Goal: Check status: Check status

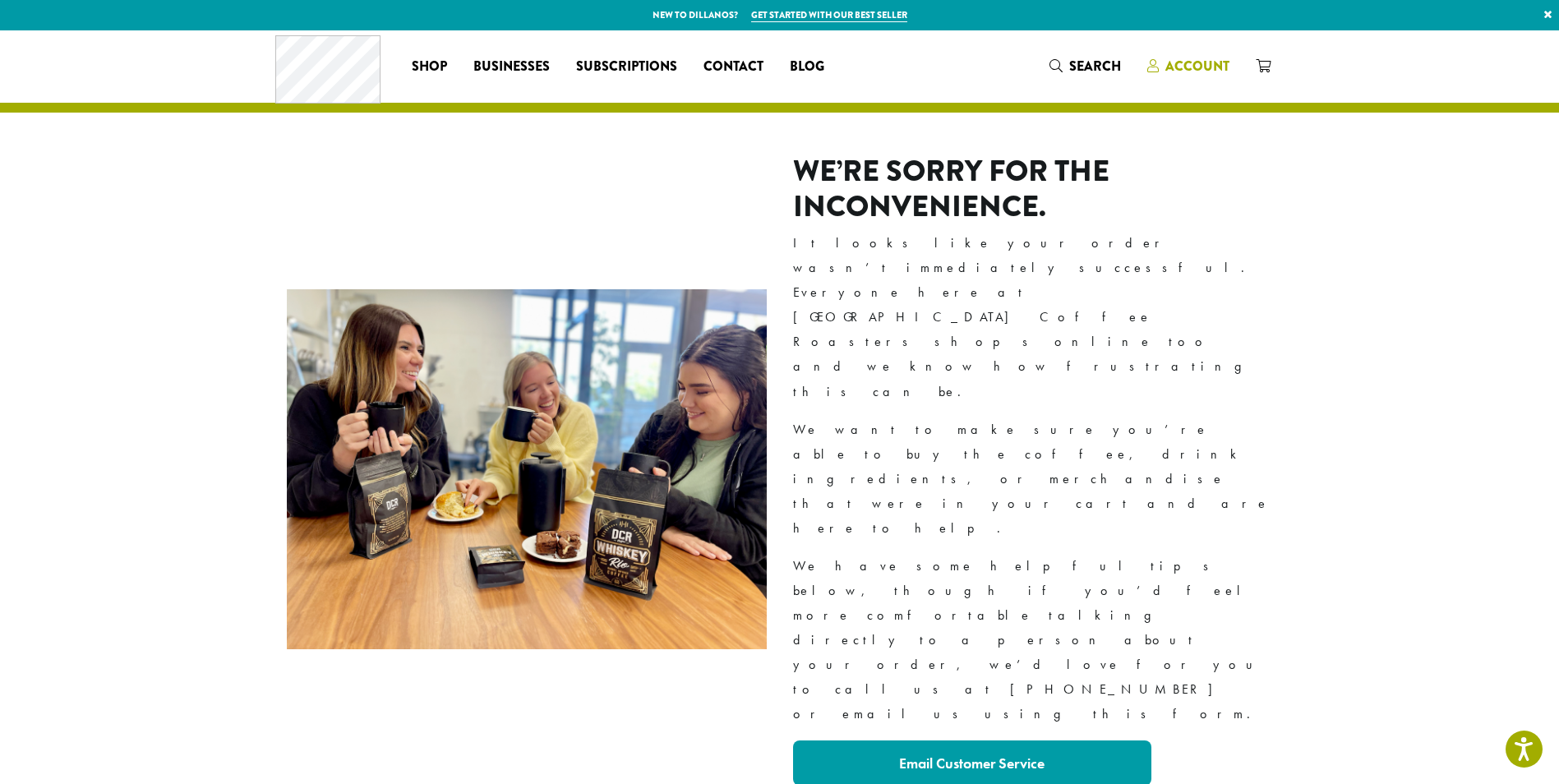
click at [1155, 66] on icon at bounding box center [1152, 65] width 12 height 14
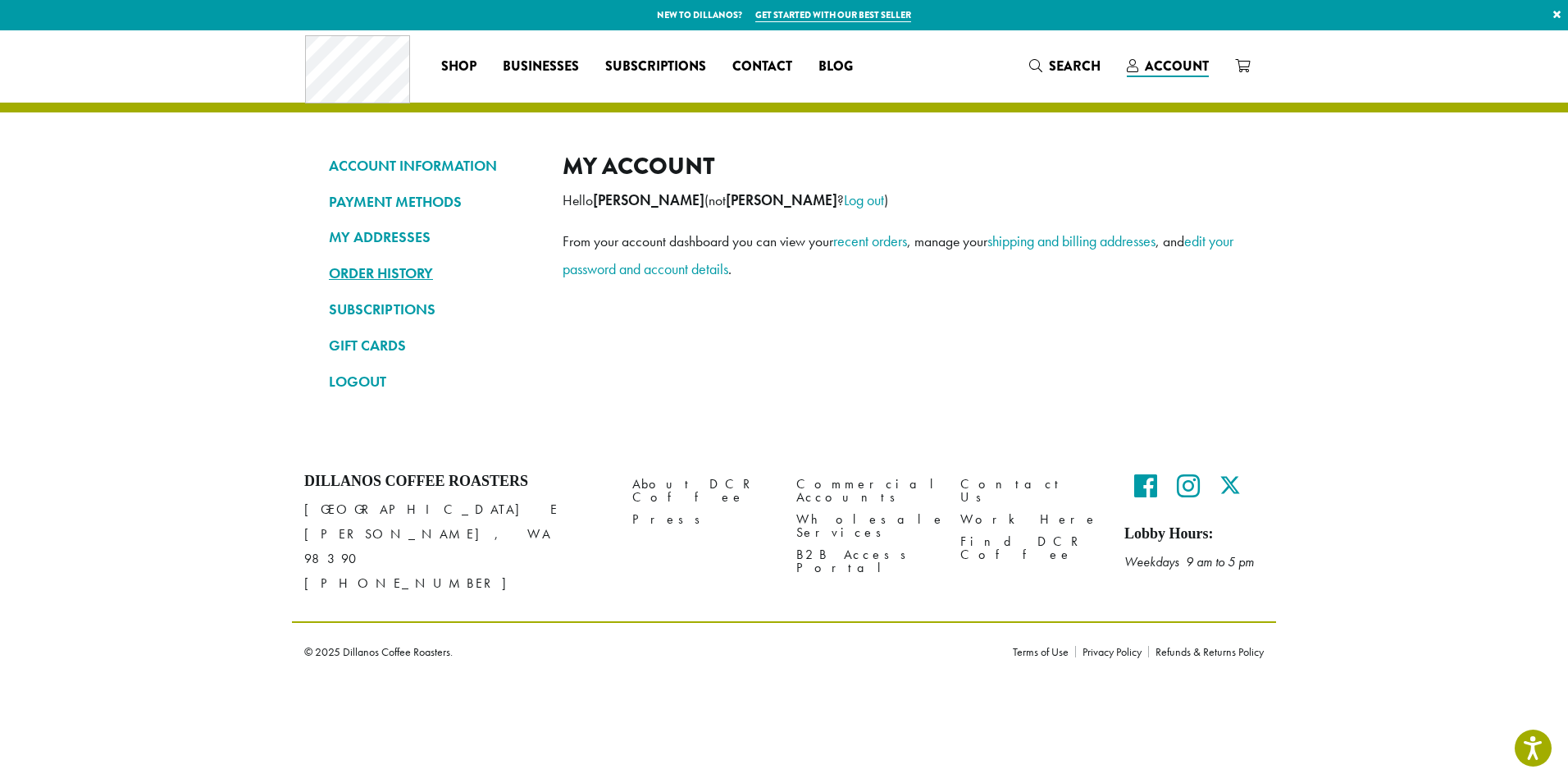
click at [364, 274] on link "ORDER HISTORY" at bounding box center [433, 272] width 209 height 28
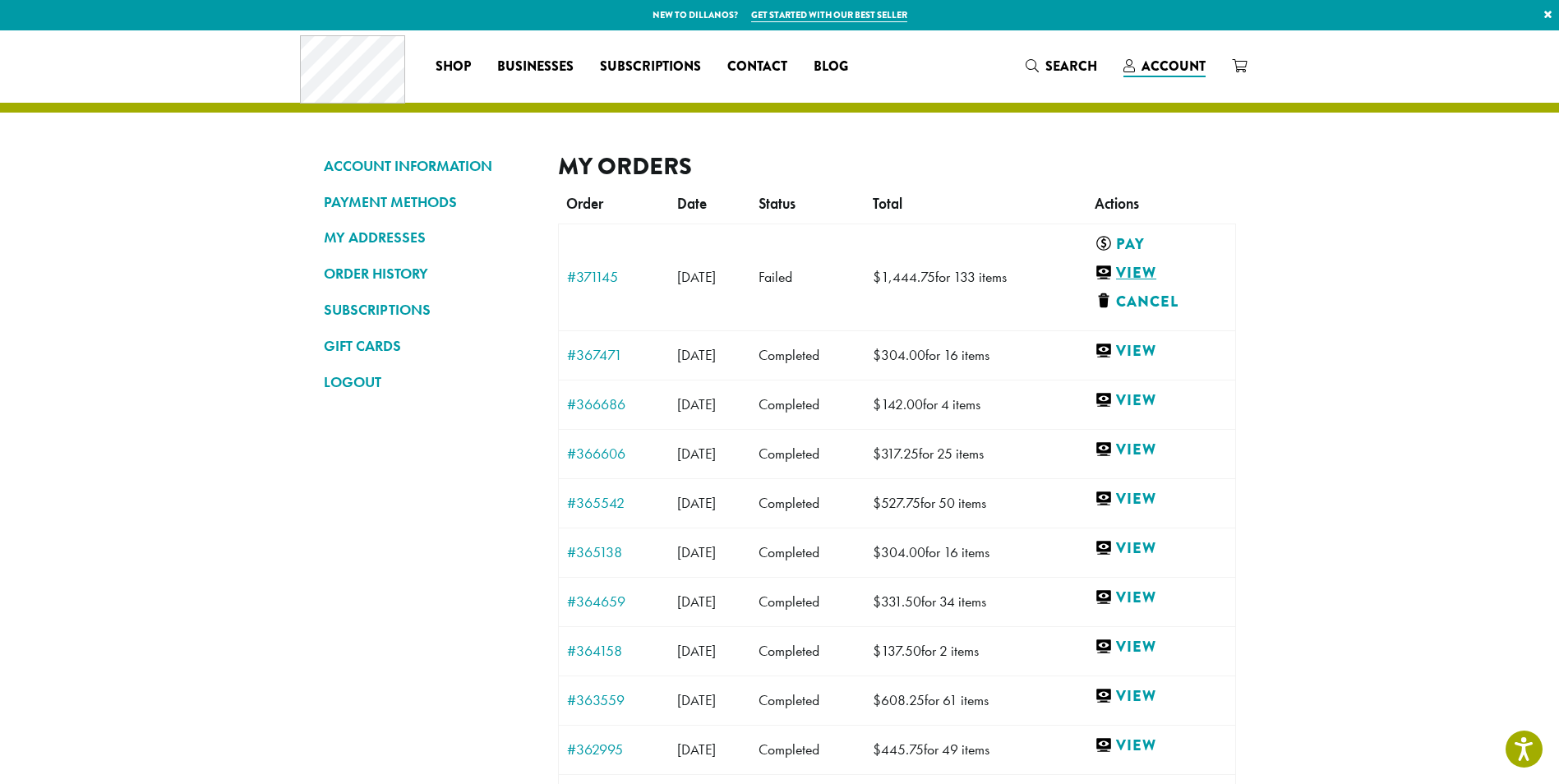
click at [1169, 269] on link "View" at bounding box center [1157, 273] width 125 height 21
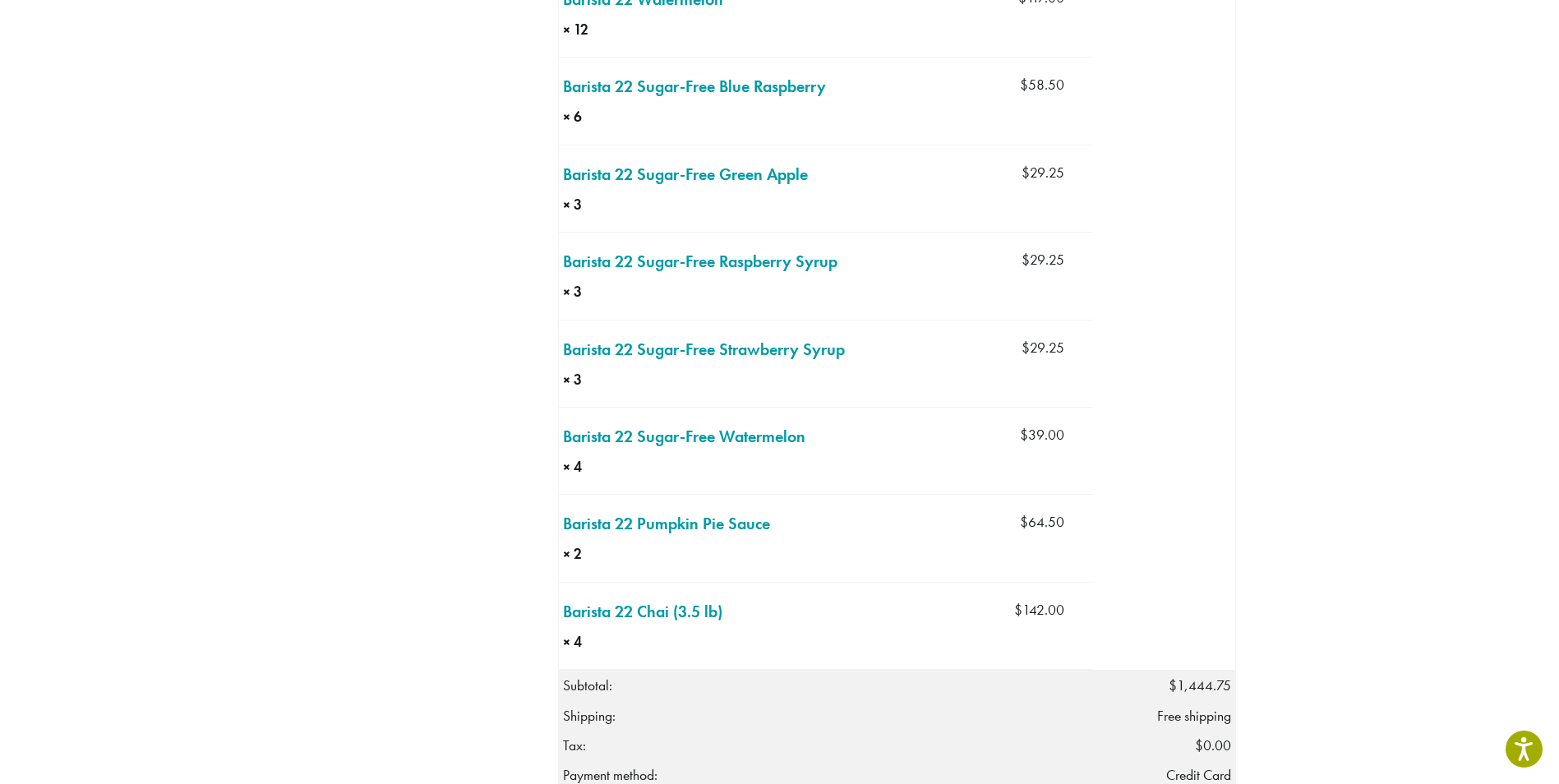
scroll to position [1726, 0]
